Goal: Transaction & Acquisition: Purchase product/service

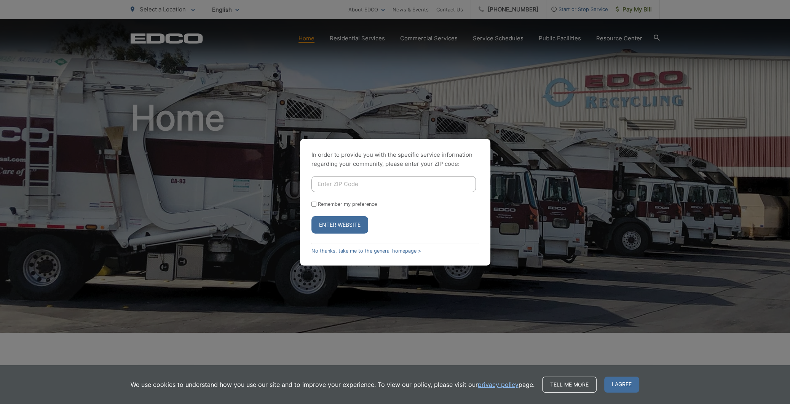
click at [357, 182] on input "Enter ZIP Code" at bounding box center [393, 184] width 164 height 16
type input "91902"
click at [314, 204] on input "Remember my preference" at bounding box center [313, 204] width 5 height 5
checkbox input "true"
click at [339, 231] on button "Enter Website" at bounding box center [339, 225] width 57 height 18
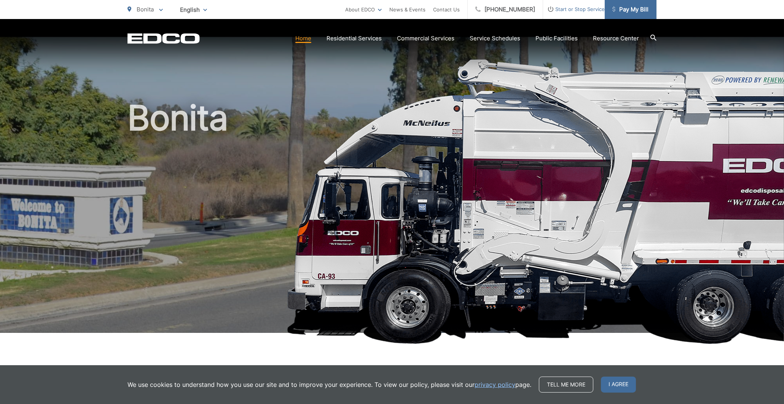
click at [639, 11] on span "Pay My Bill" at bounding box center [630, 9] width 36 height 9
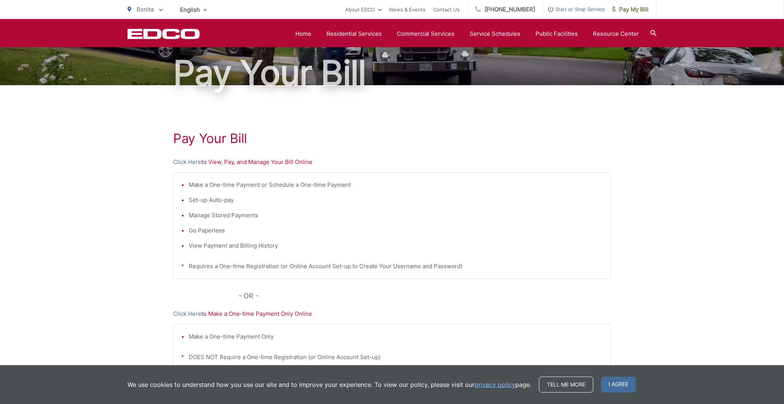
scroll to position [61, 0]
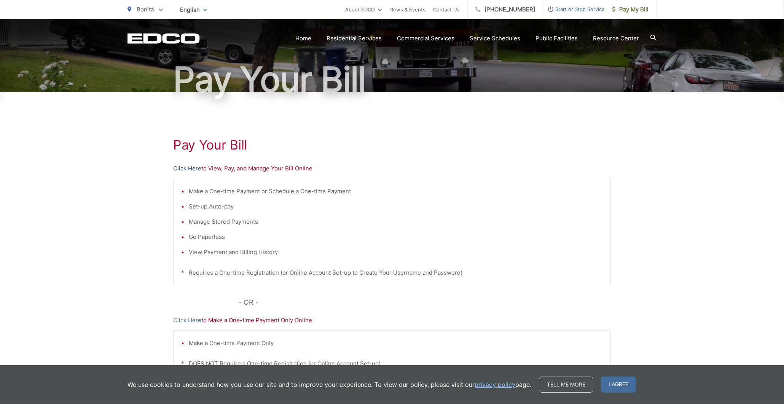
click at [180, 167] on link "Click Here" at bounding box center [187, 168] width 28 height 9
